Goal: Check status: Check status

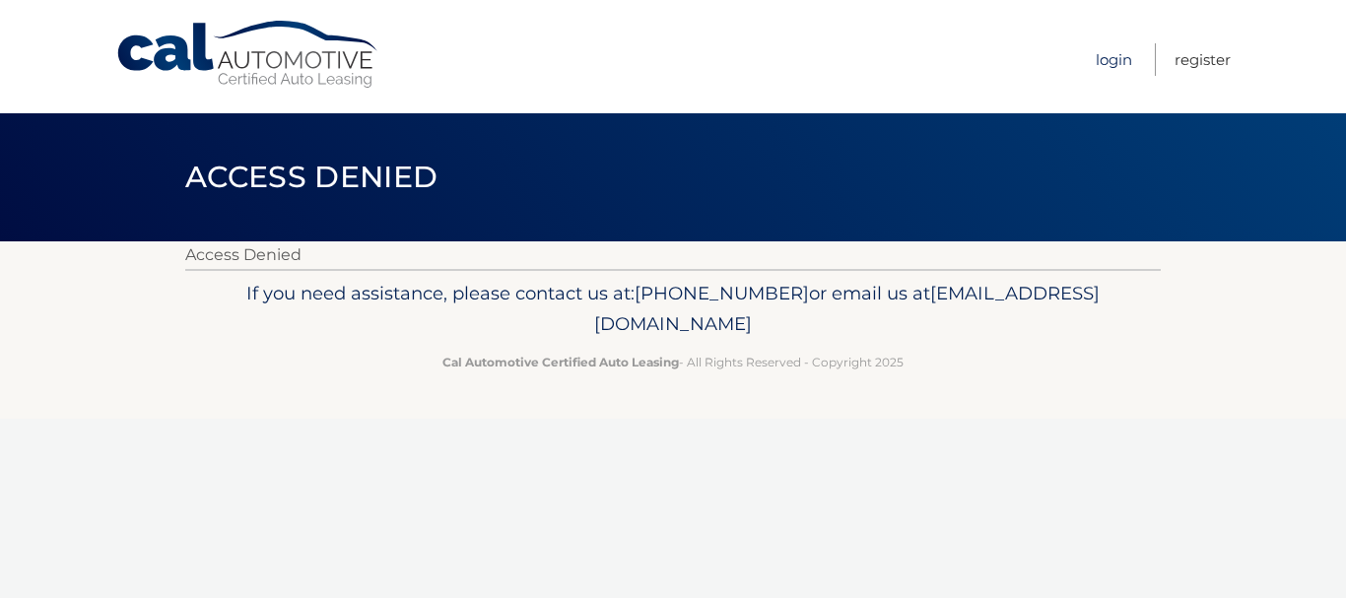
click at [1107, 59] on link "Login" at bounding box center [1114, 59] width 36 height 33
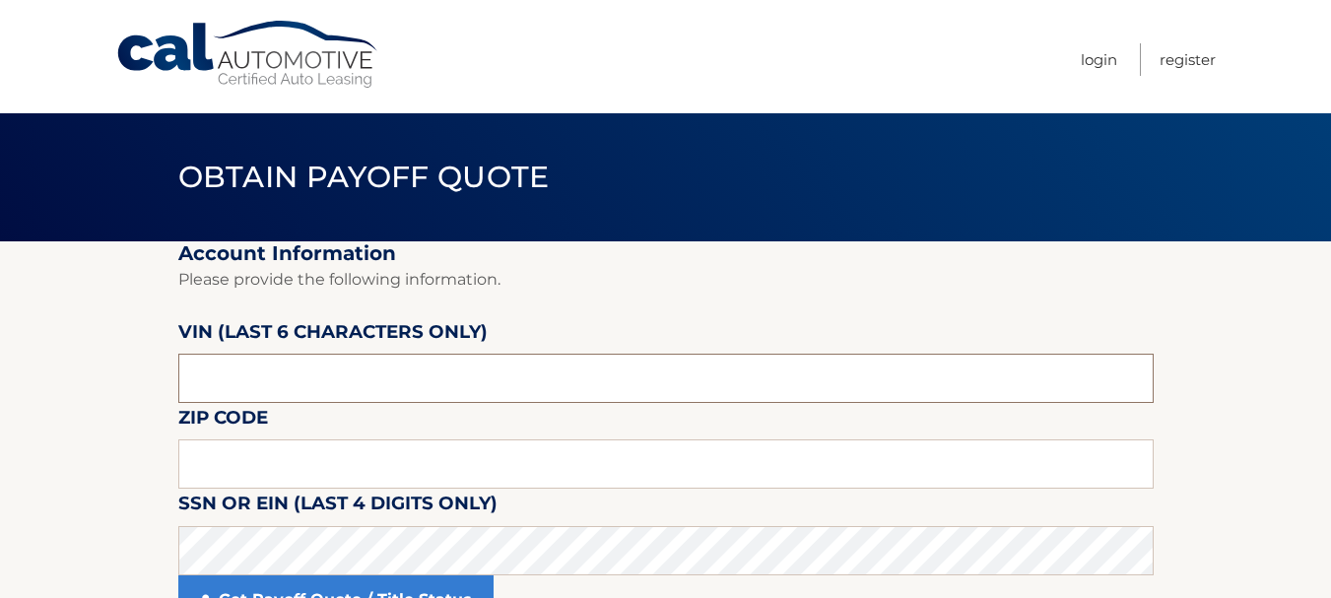
click at [254, 381] on input "text" at bounding box center [666, 378] width 976 height 49
click at [253, 381] on input "text" at bounding box center [666, 378] width 976 height 49
type input "187713"
click at [233, 469] on input "text" at bounding box center [666, 463] width 976 height 49
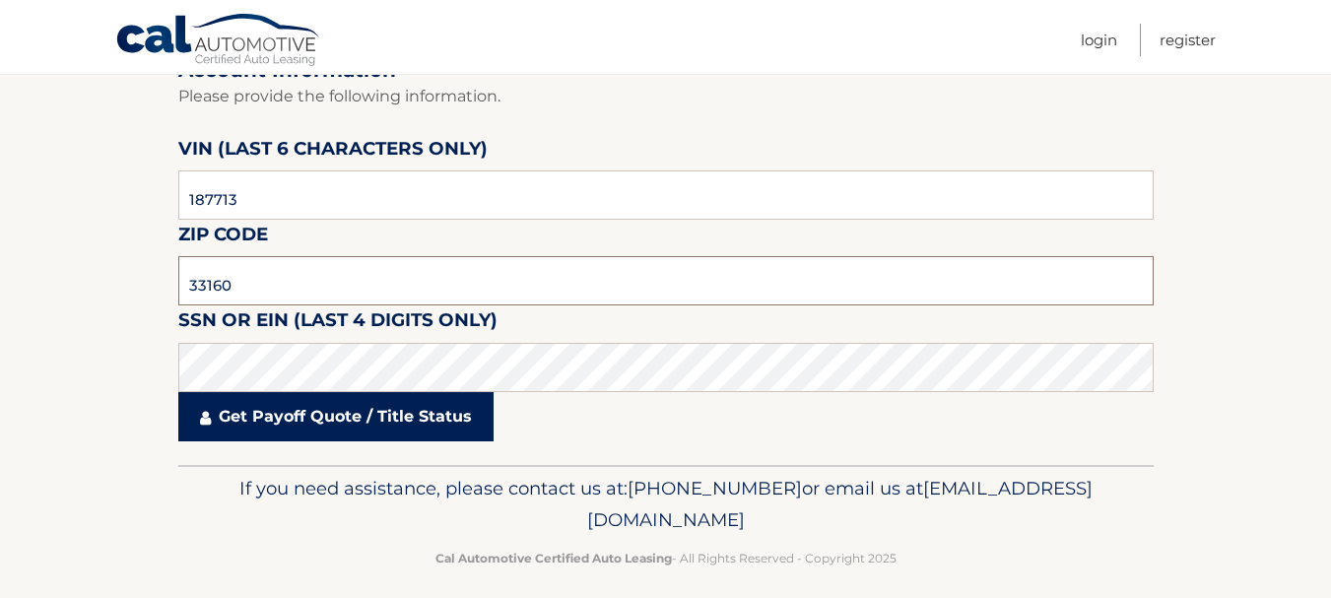
scroll to position [197, 0]
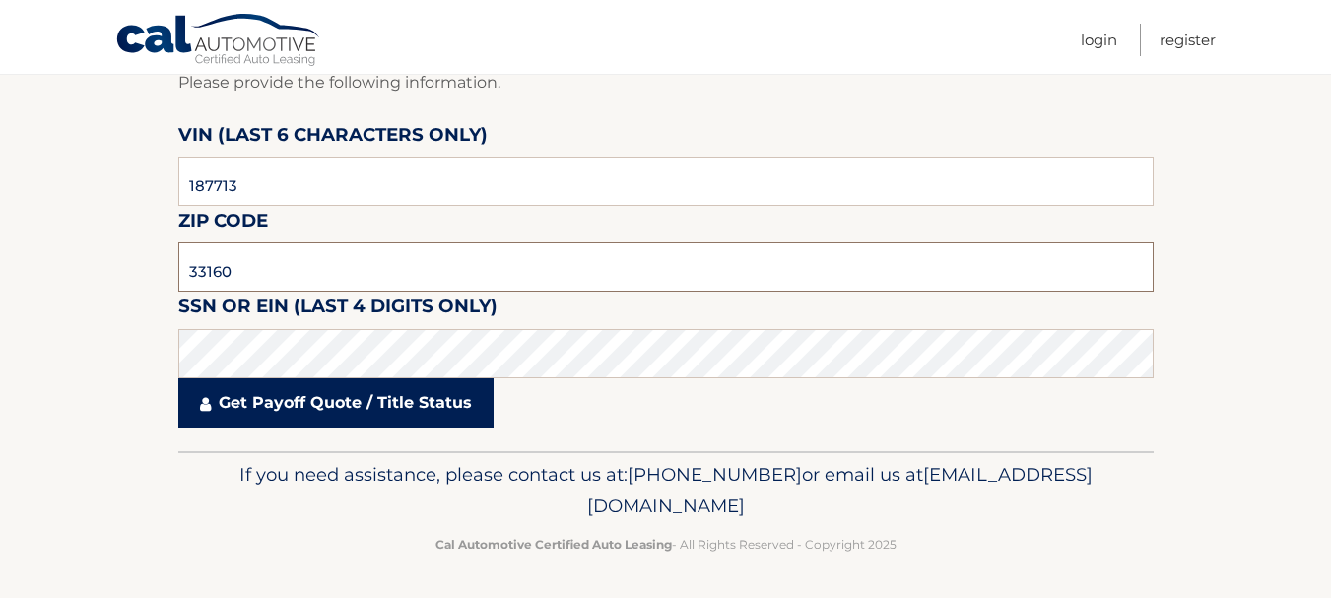
type input "33160"
click at [275, 404] on link "Get Payoff Quote / Title Status" at bounding box center [335, 402] width 315 height 49
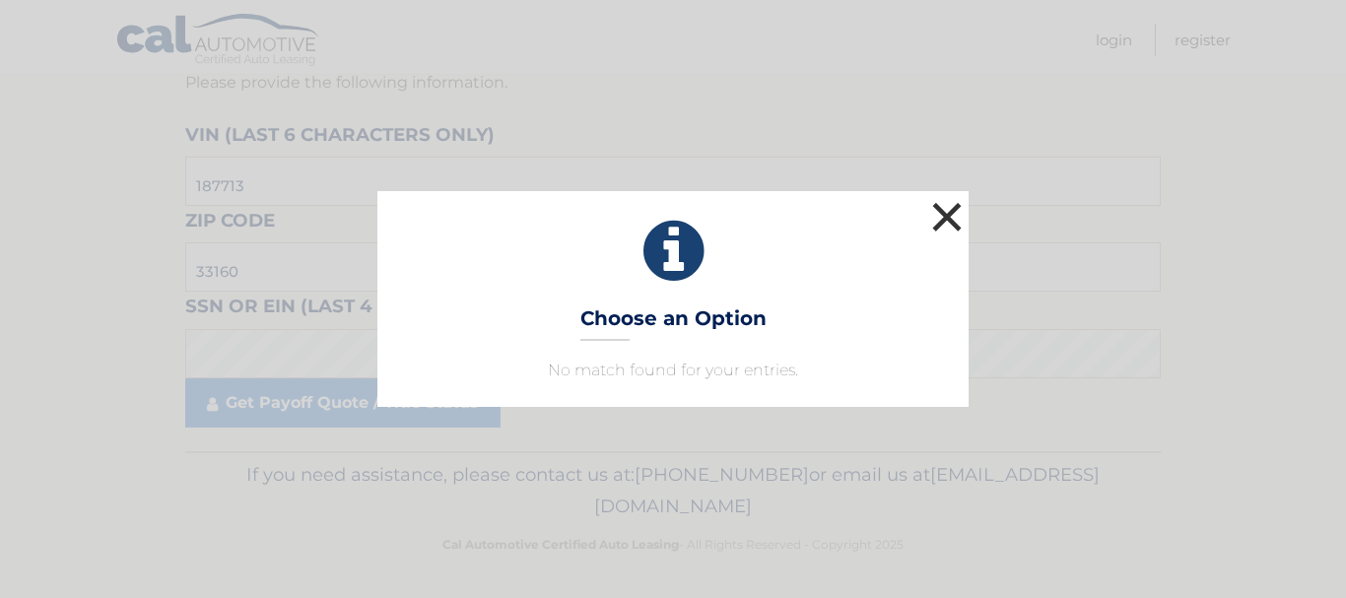
click at [945, 207] on button "×" at bounding box center [946, 216] width 39 height 39
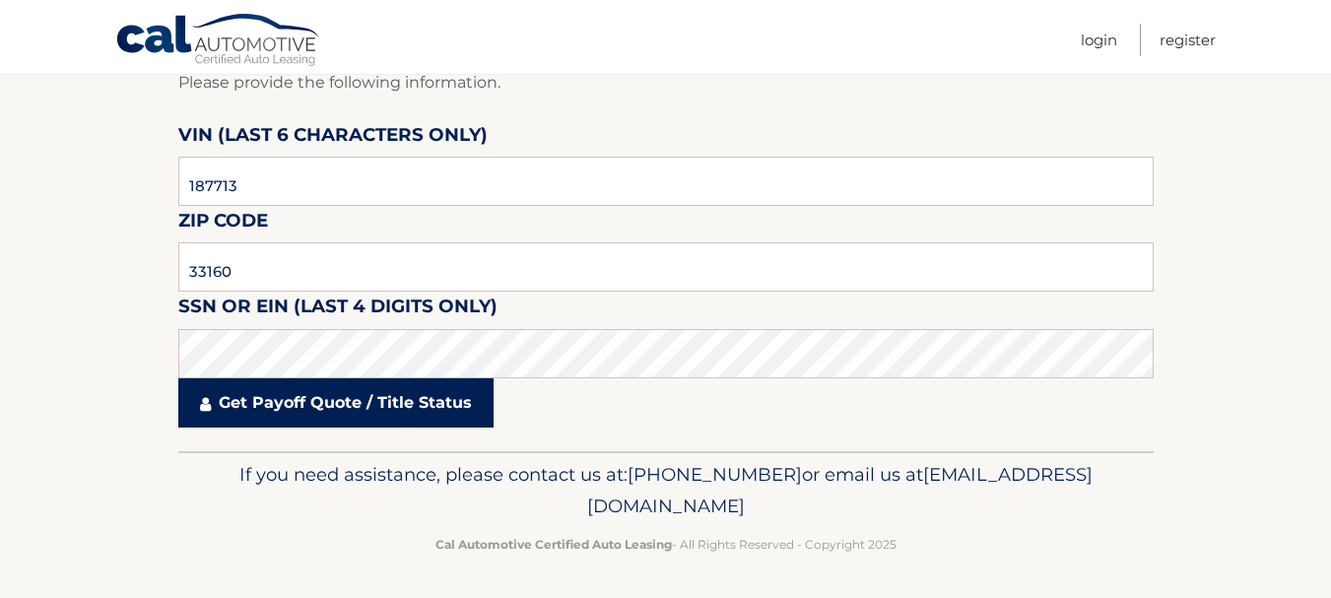
click at [304, 399] on link "Get Payoff Quote / Title Status" at bounding box center [335, 402] width 315 height 49
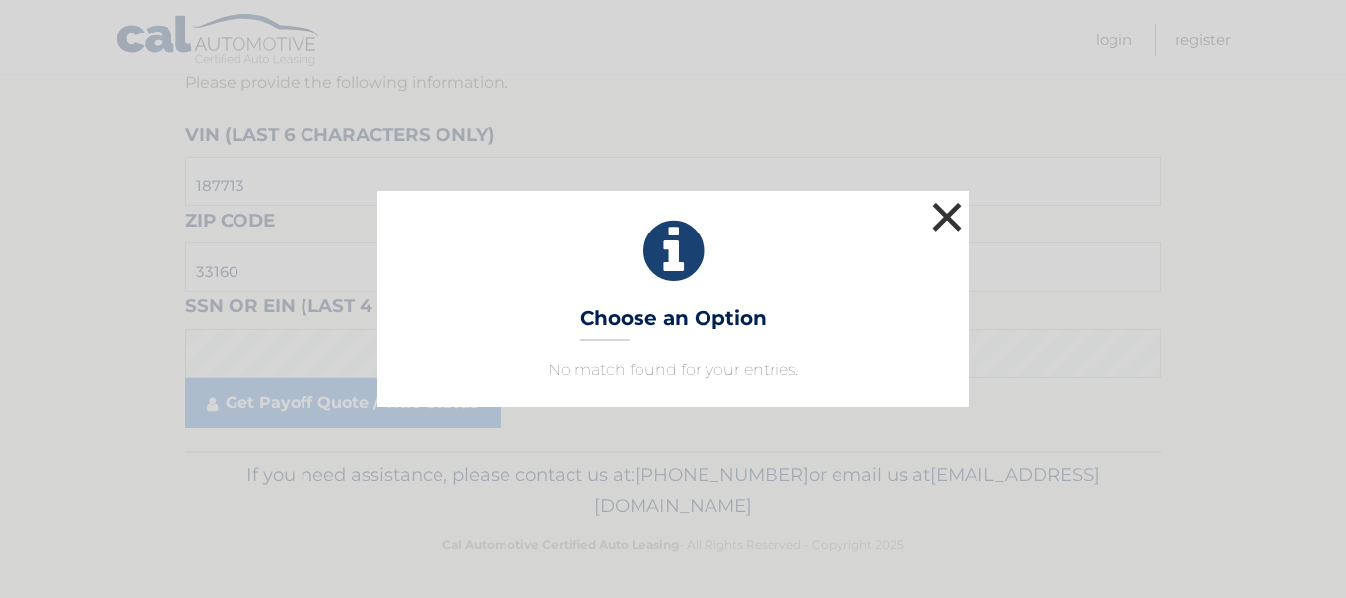
click at [945, 214] on button "×" at bounding box center [946, 216] width 39 height 39
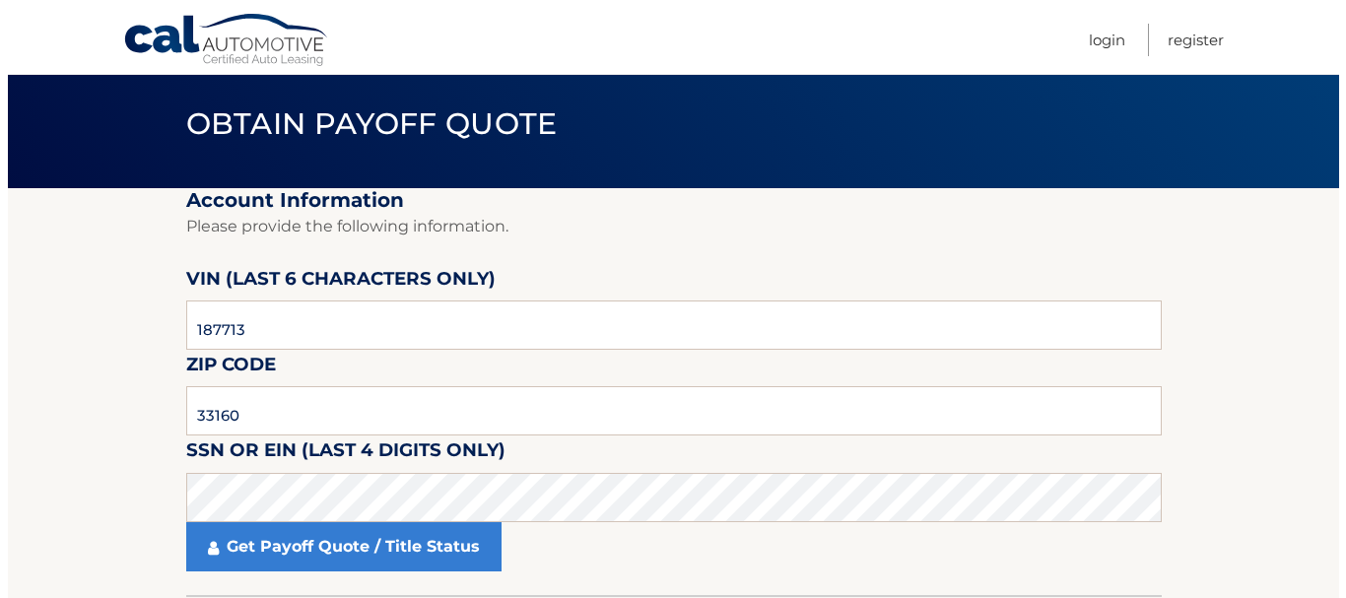
scroll to position [99, 0]
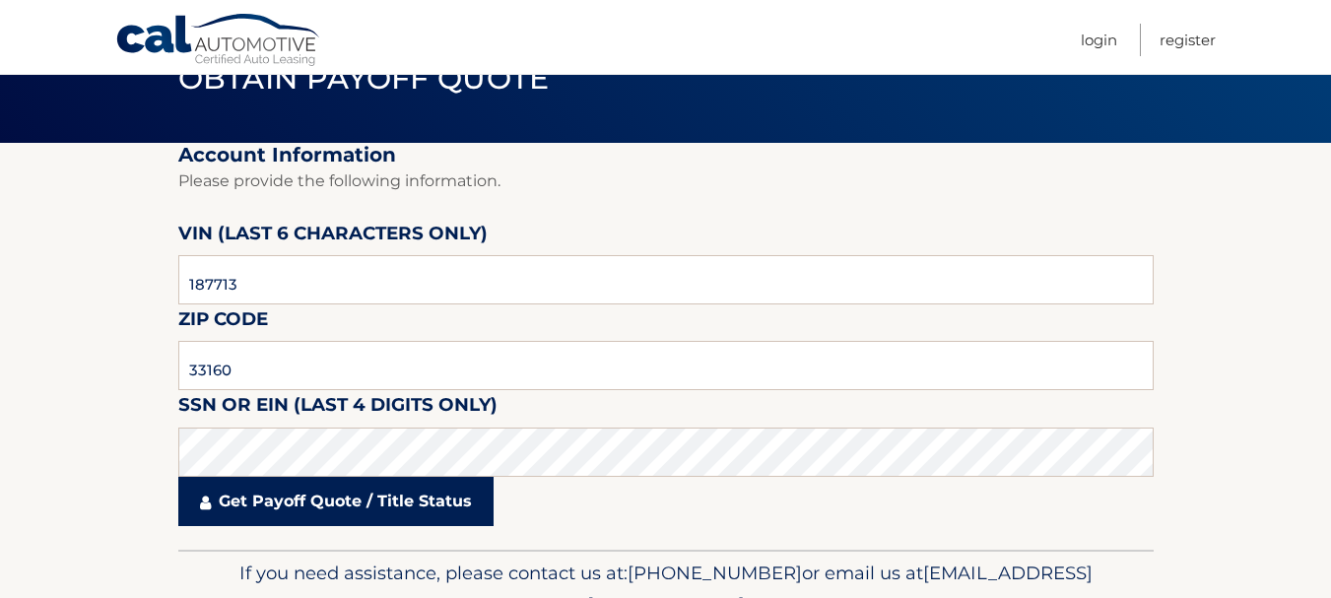
click at [257, 509] on link "Get Payoff Quote / Title Status" at bounding box center [335, 501] width 315 height 49
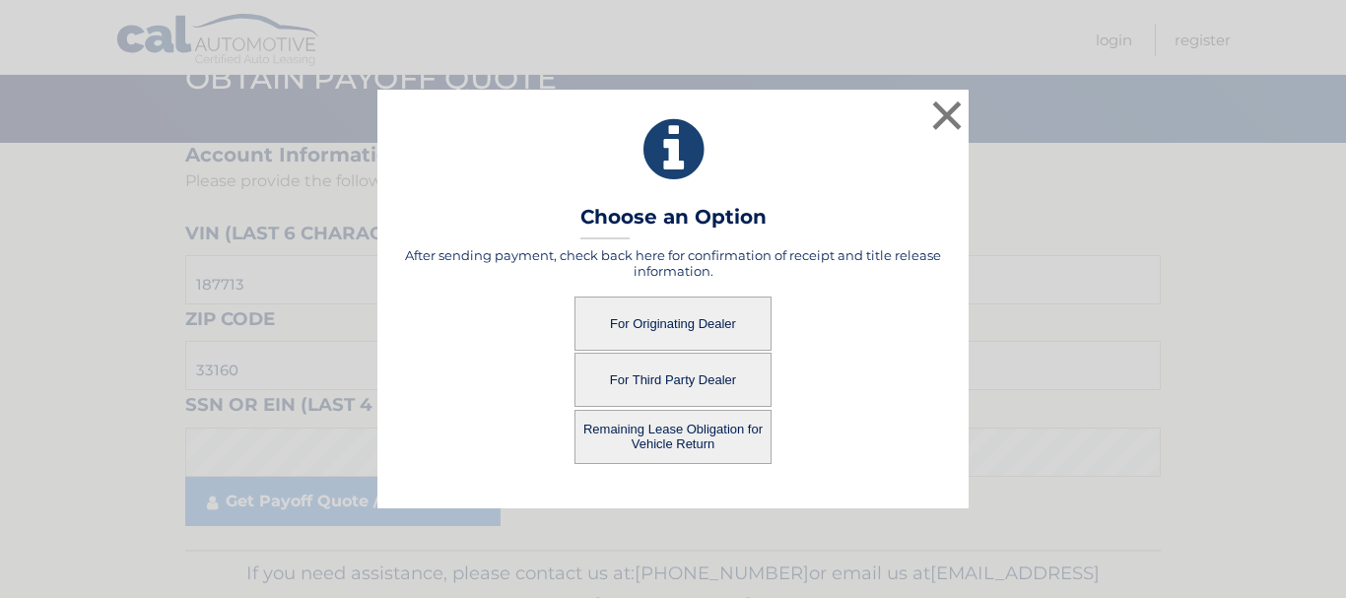
click at [683, 331] on button "For Originating Dealer" at bounding box center [672, 324] width 197 height 54
click at [679, 319] on button "For Originating Dealer" at bounding box center [672, 324] width 197 height 54
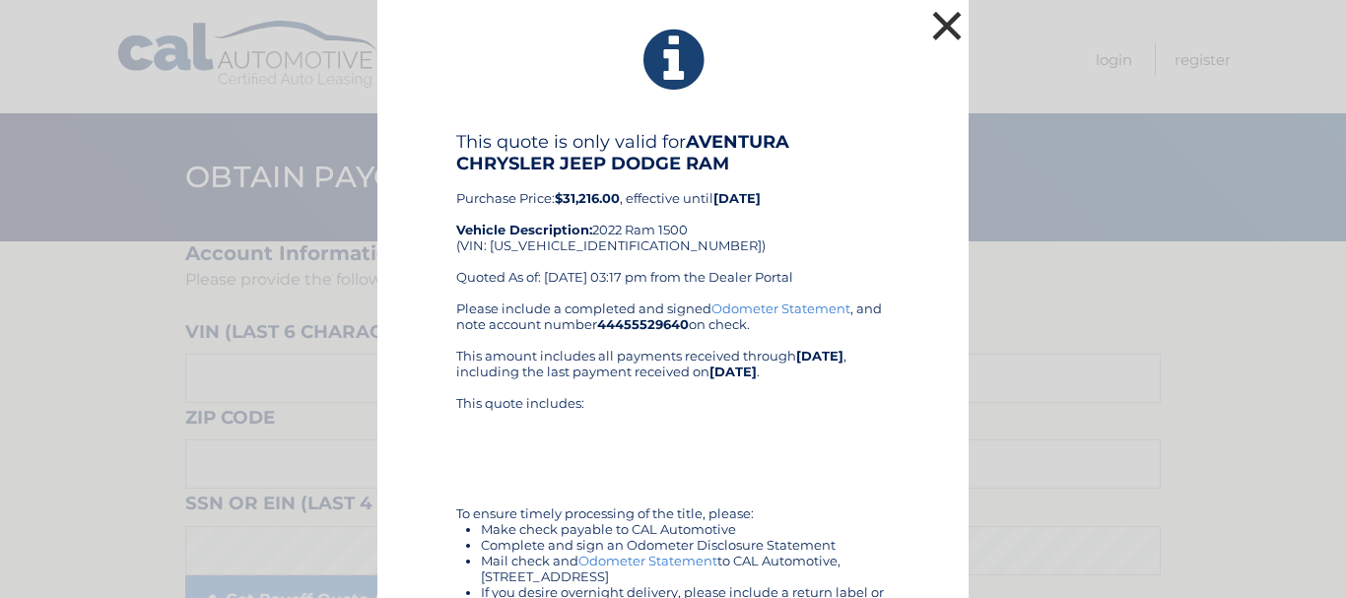
click at [943, 29] on button "×" at bounding box center [946, 25] width 39 height 39
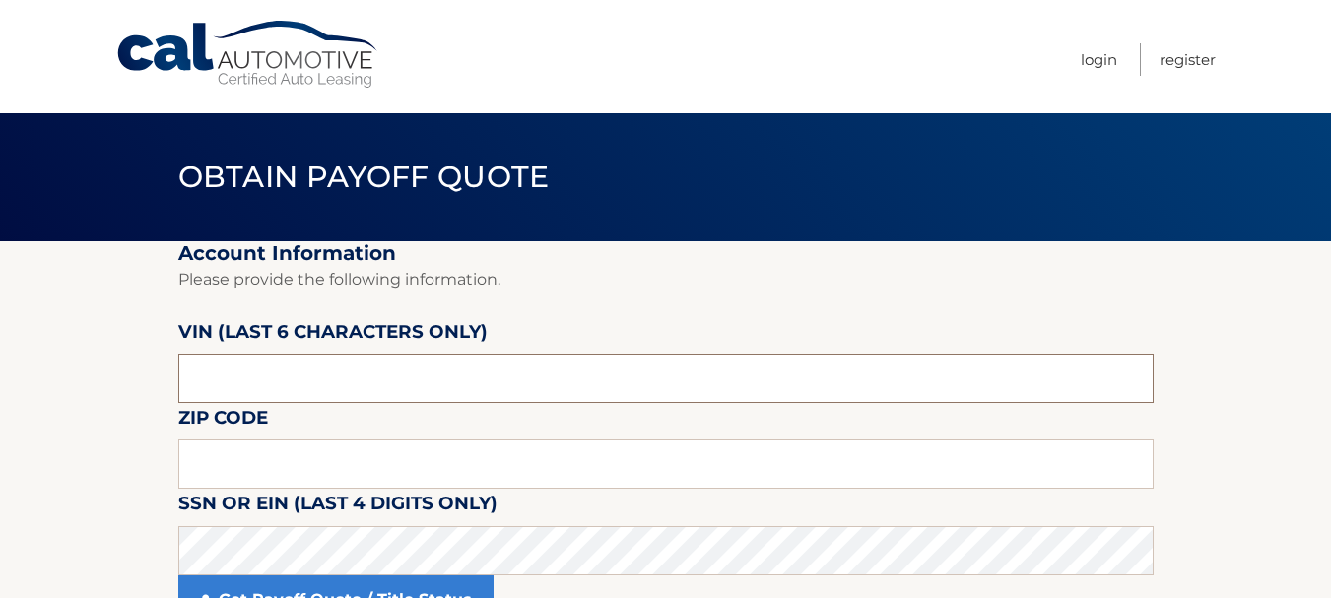
click at [279, 384] on input "text" at bounding box center [666, 378] width 976 height 49
click at [238, 477] on input "text" at bounding box center [666, 463] width 976 height 49
type input "33160"
click at [226, 371] on input "text" at bounding box center [666, 378] width 976 height 49
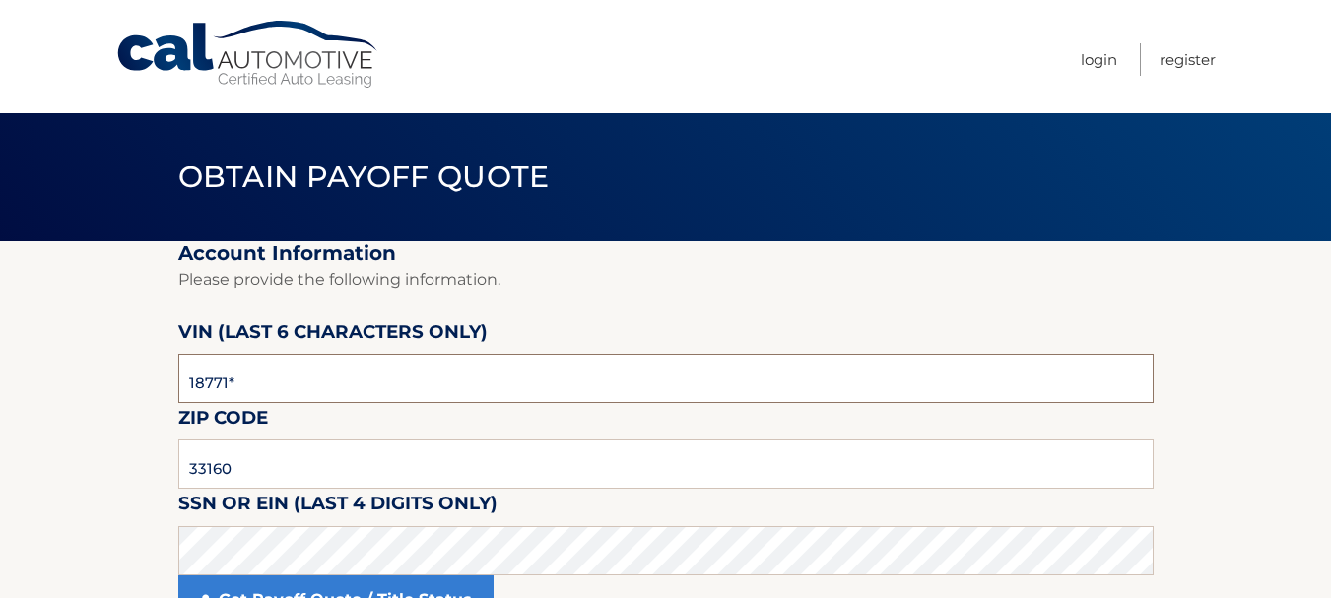
type input "187713"
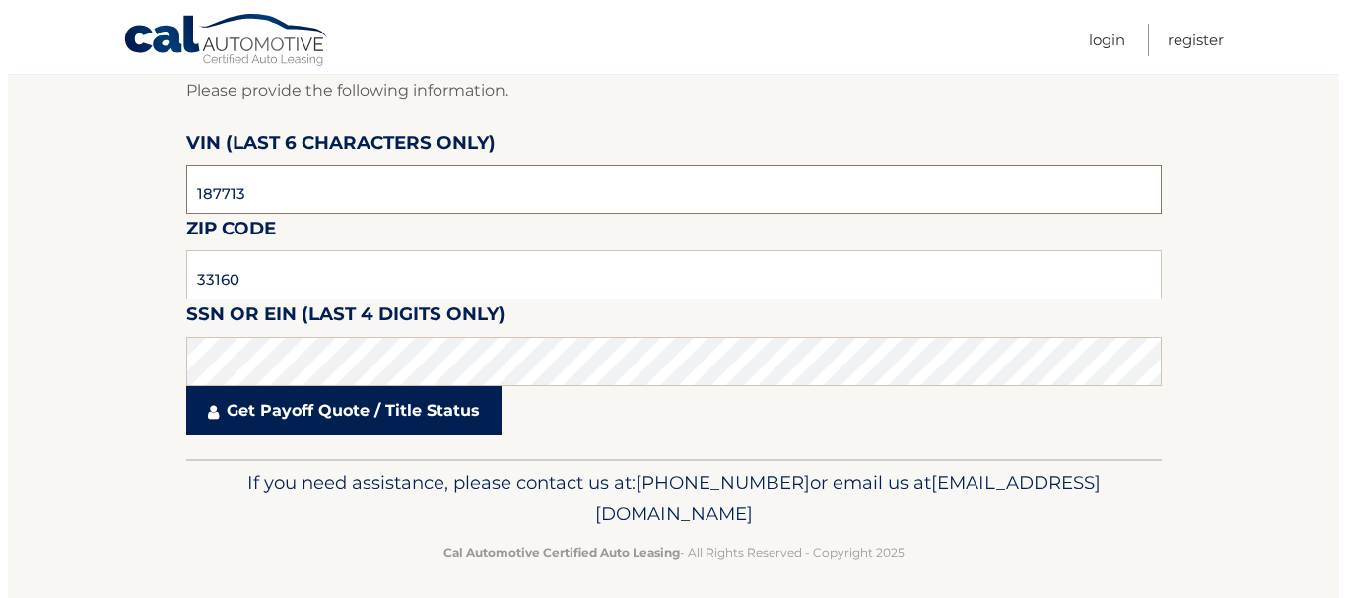
scroll to position [197, 0]
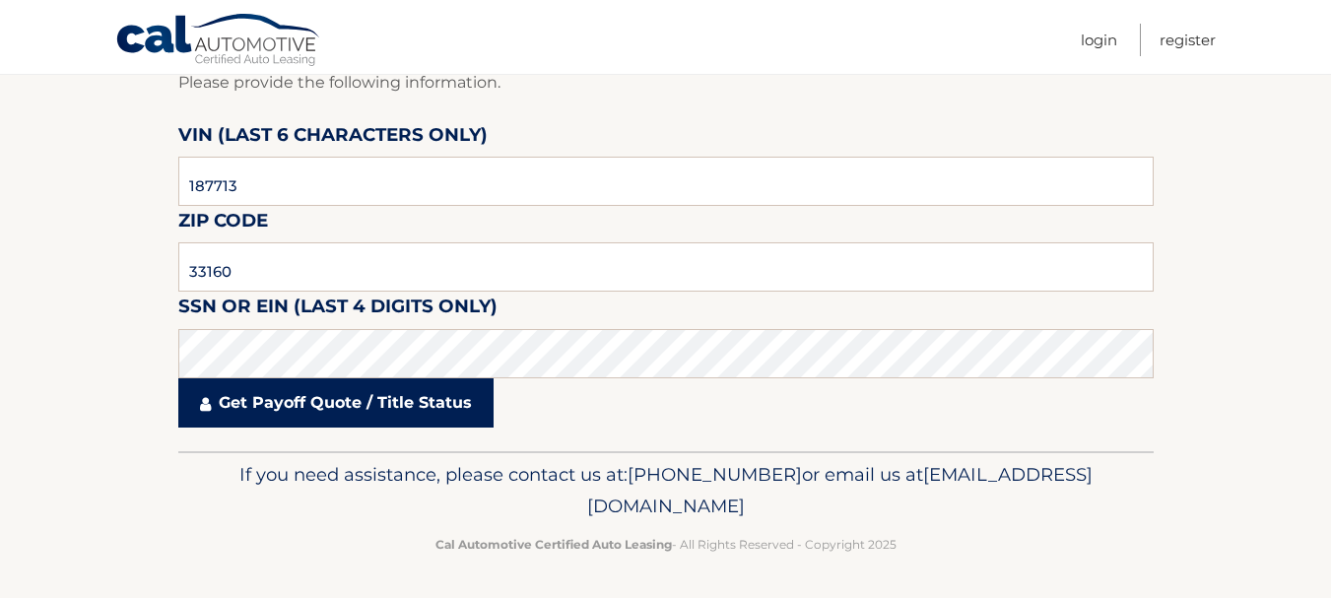
click at [241, 416] on link "Get Payoff Quote / Title Status" at bounding box center [335, 402] width 315 height 49
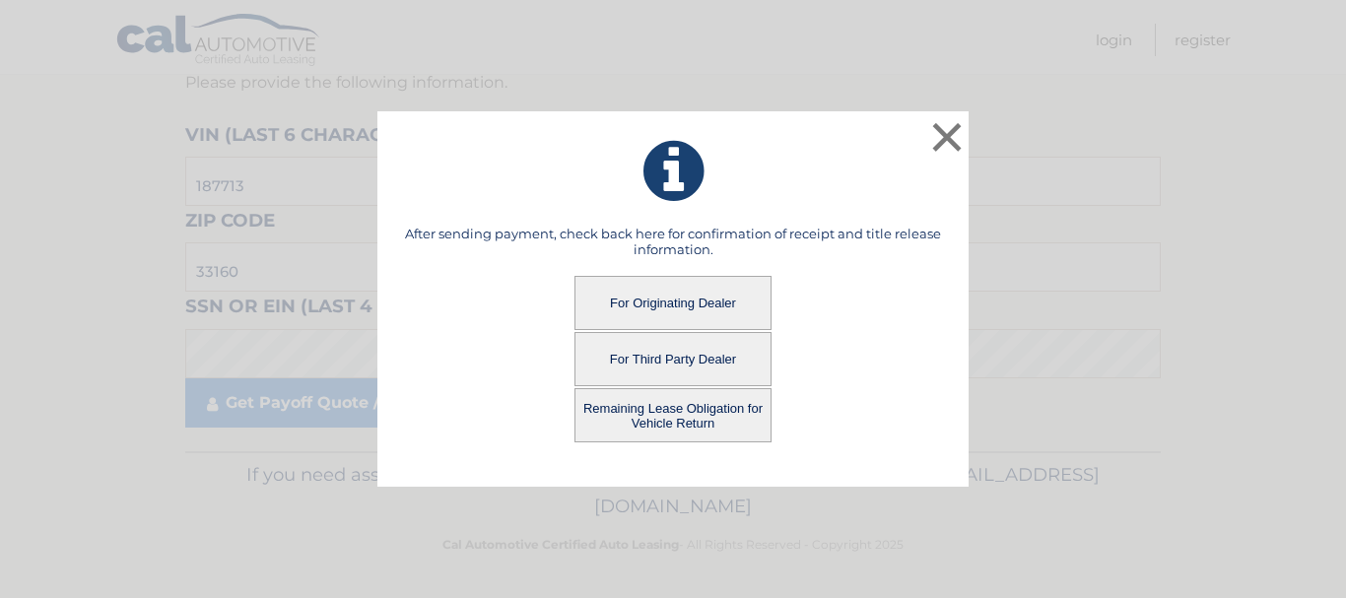
click at [694, 412] on button "Remaining Lease Obligation for Vehicle Return" at bounding box center [672, 415] width 197 height 54
click at [685, 412] on button "Remaining Lease Obligation for Vehicle Return" at bounding box center [672, 415] width 197 height 54
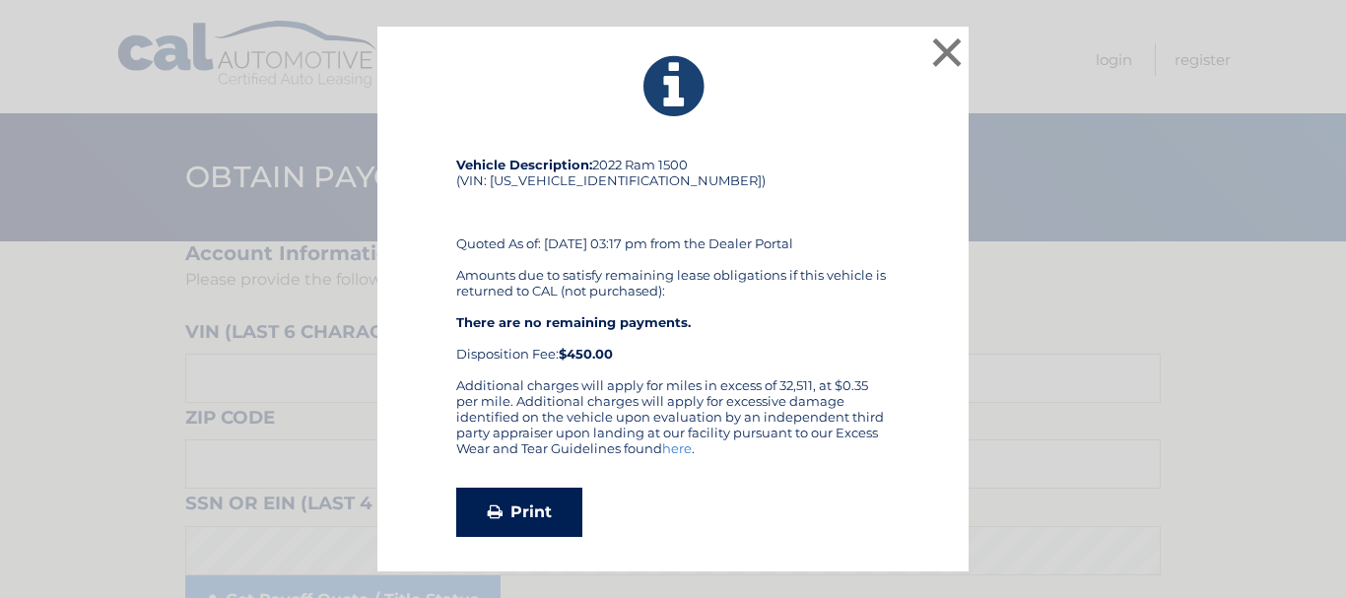
click at [544, 500] on link "Print" at bounding box center [519, 512] width 126 height 49
